Goal: Transaction & Acquisition: Book appointment/travel/reservation

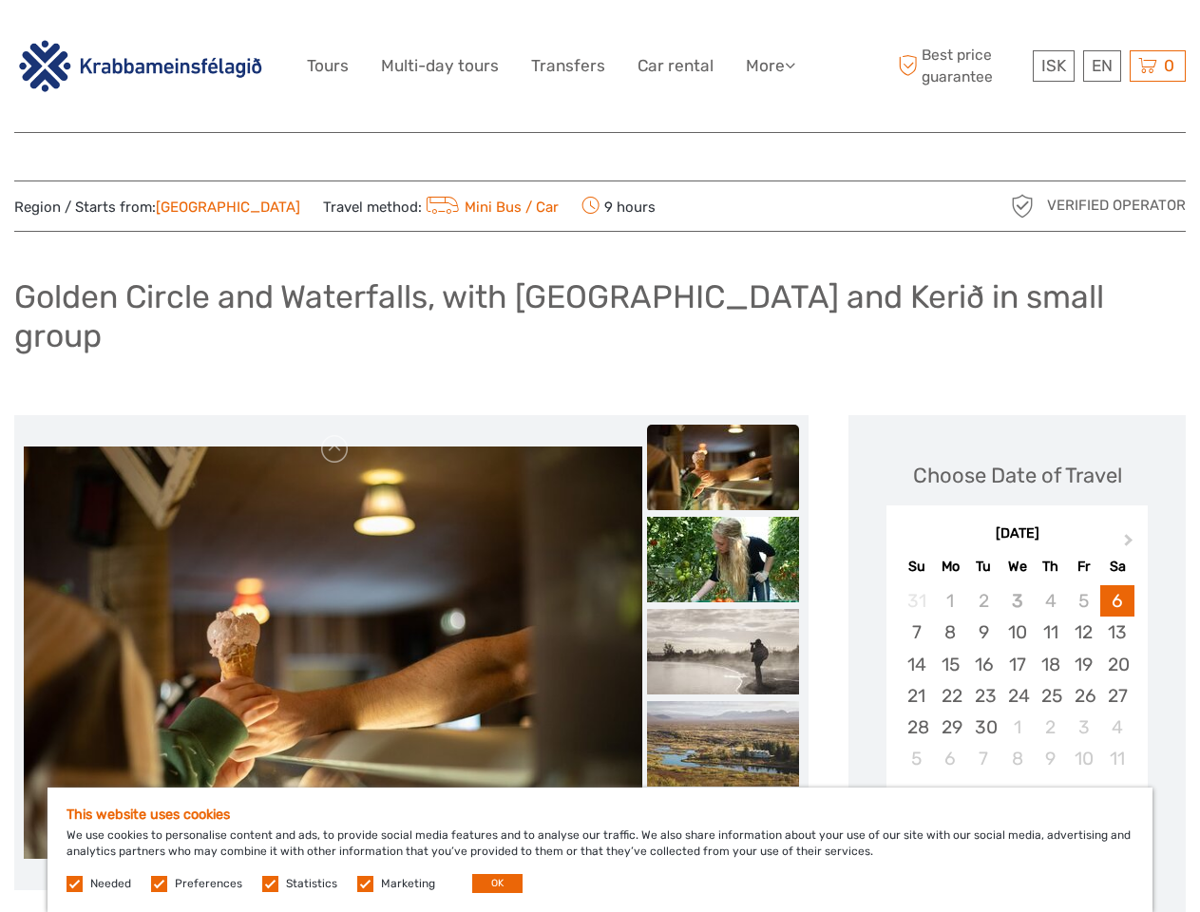
click at [769, 66] on link "More" at bounding box center [770, 66] width 49 height 28
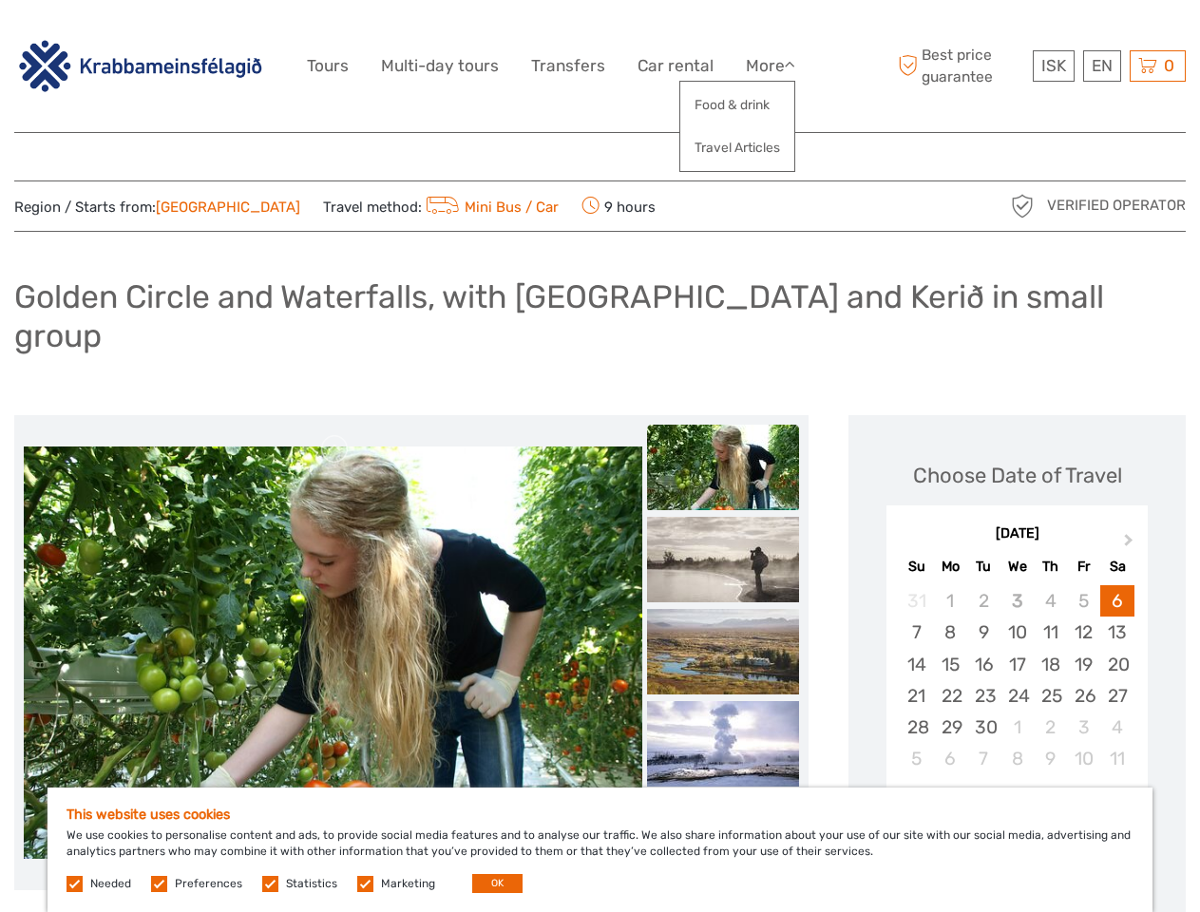
click at [792, 65] on icon at bounding box center [790, 65] width 10 height 16
click at [1053, 66] on span "ISK" at bounding box center [1054, 65] width 25 height 19
click at [1101, 66] on div "EN English Español Deutsch" at bounding box center [1102, 65] width 38 height 31
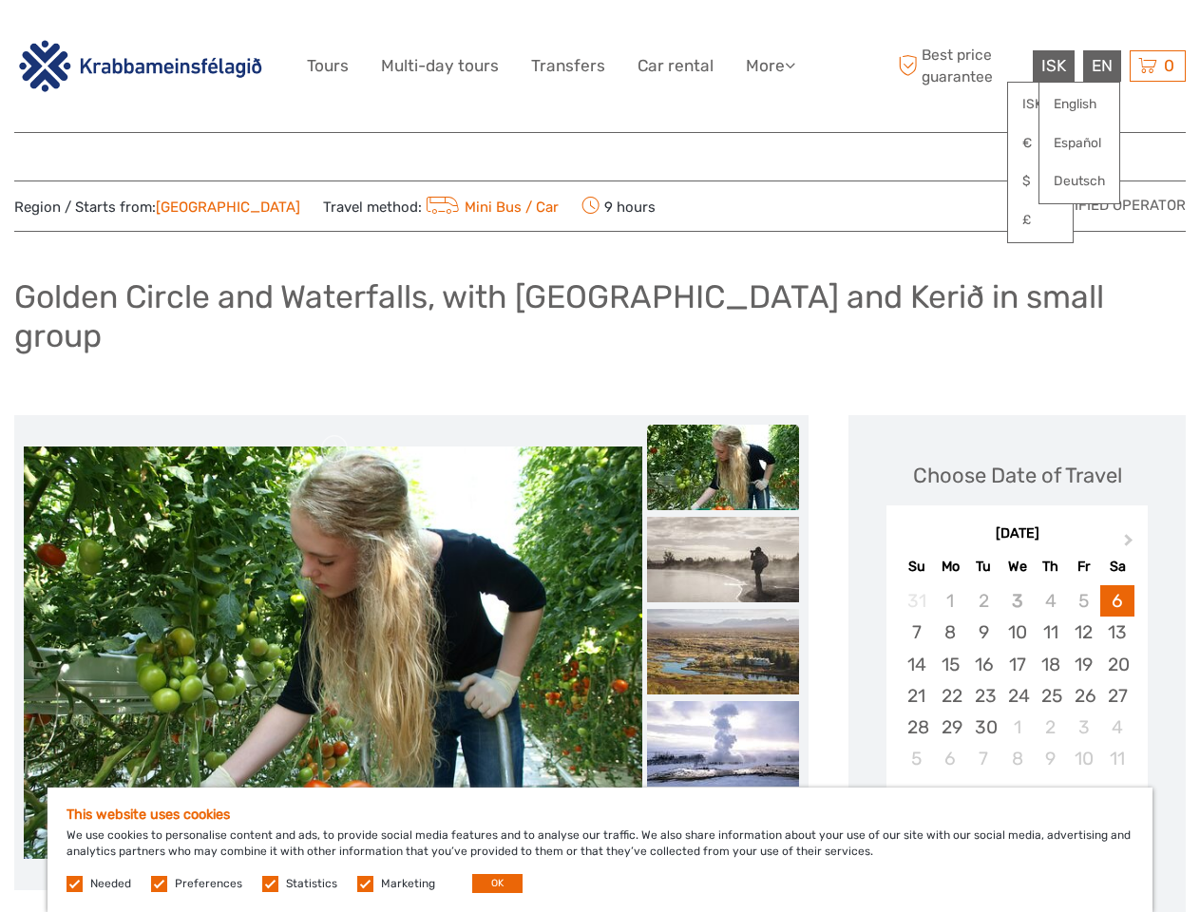
click at [1158, 66] on div "0 Items Total 0 ISK Checkout The shopping cart is empty." at bounding box center [1158, 65] width 56 height 31
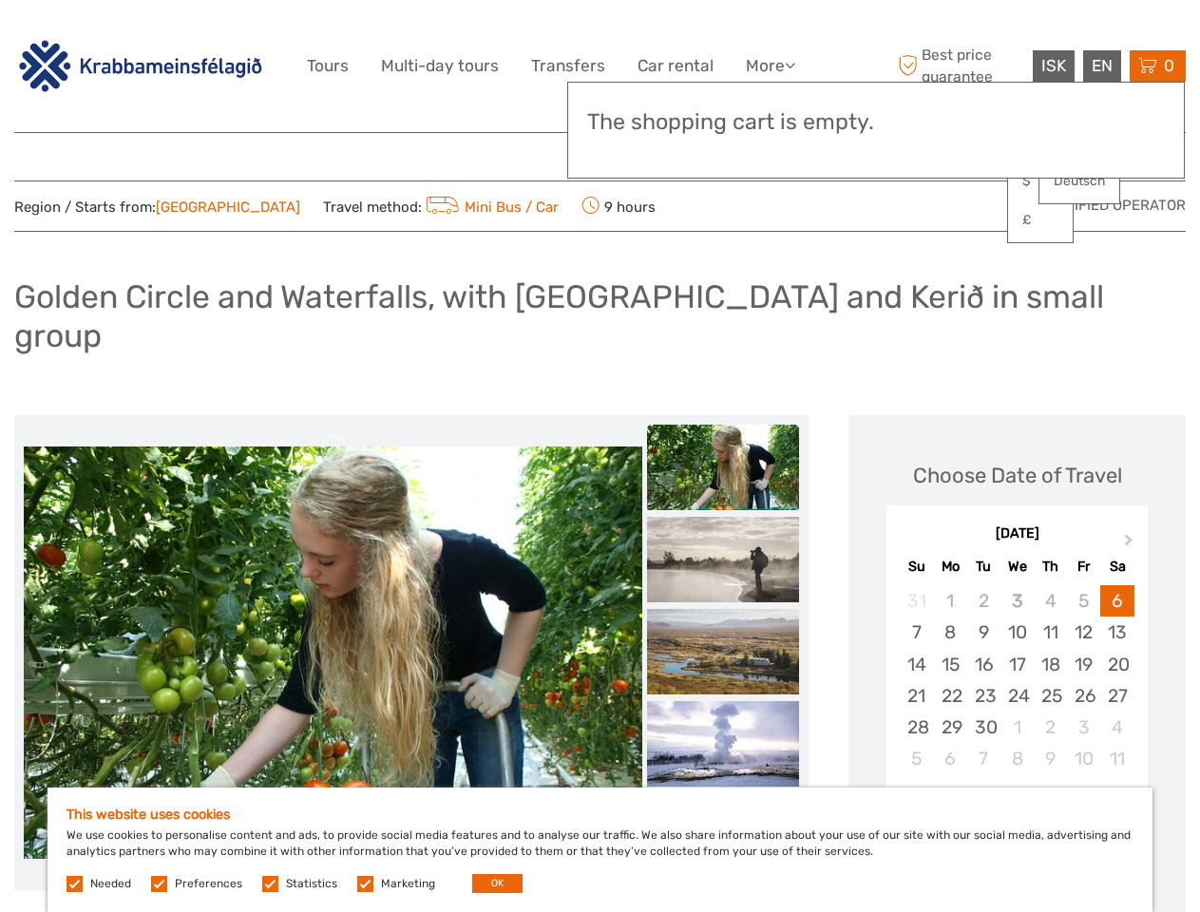
click at [333, 615] on img at bounding box center [333, 653] width 619 height 412
click at [335, 434] on link at bounding box center [335, 449] width 30 height 30
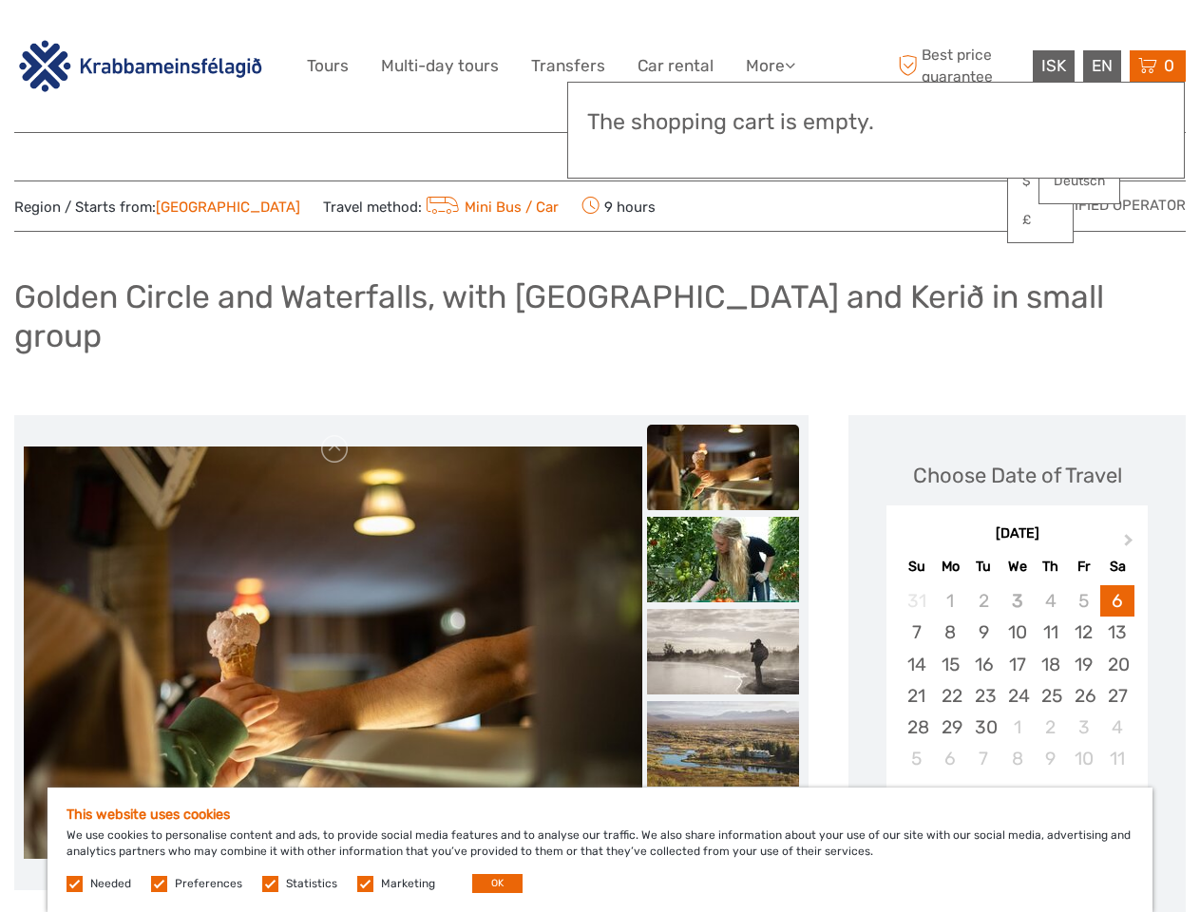
click at [723, 154] on div "Items Total 0 ISK Checkout The shopping cart is empty." at bounding box center [876, 130] width 618 height 97
click at [723, 153] on div "Items Total 0 ISK Checkout The shopping cart is empty." at bounding box center [876, 130] width 618 height 97
